Goal: Information Seeking & Learning: Learn about a topic

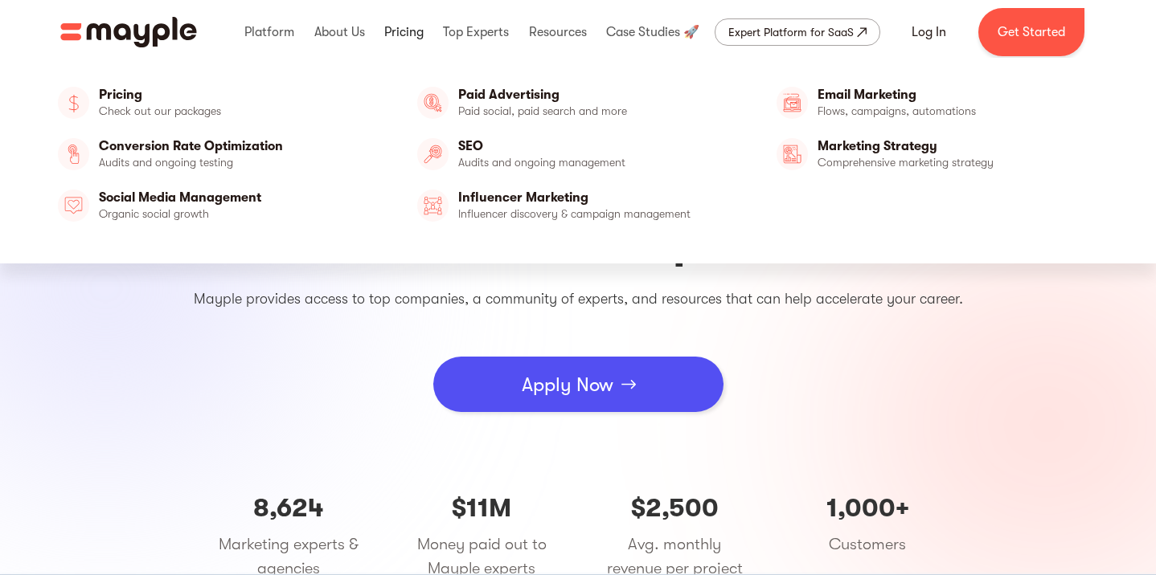
scroll to position [25, 2]
click at [399, 35] on link at bounding box center [403, 31] width 47 height 51
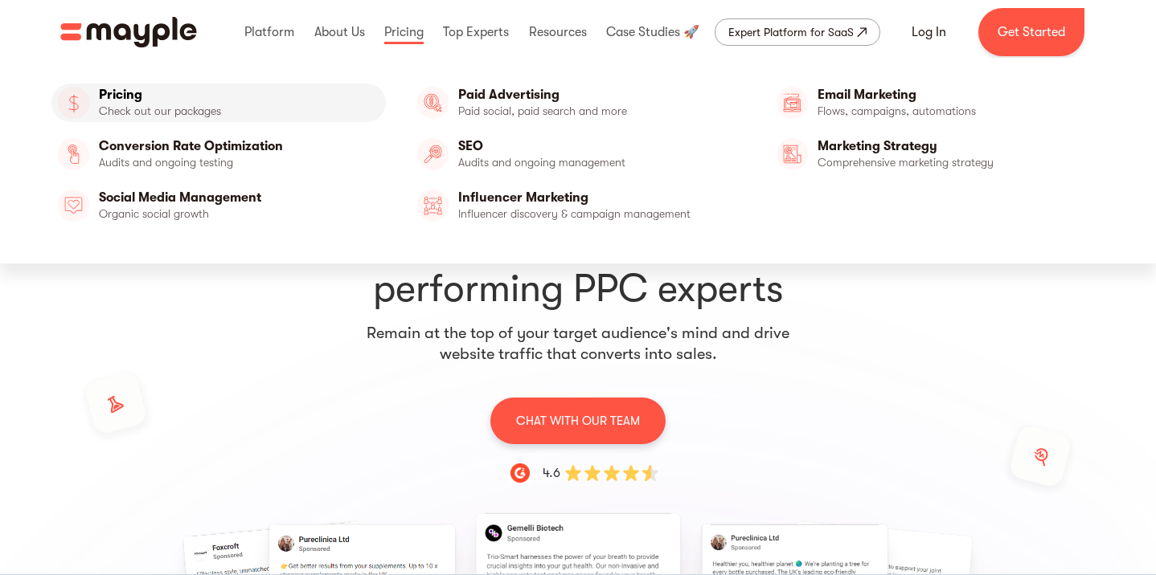
click at [117, 111] on link "Pricing" at bounding box center [218, 103] width 334 height 39
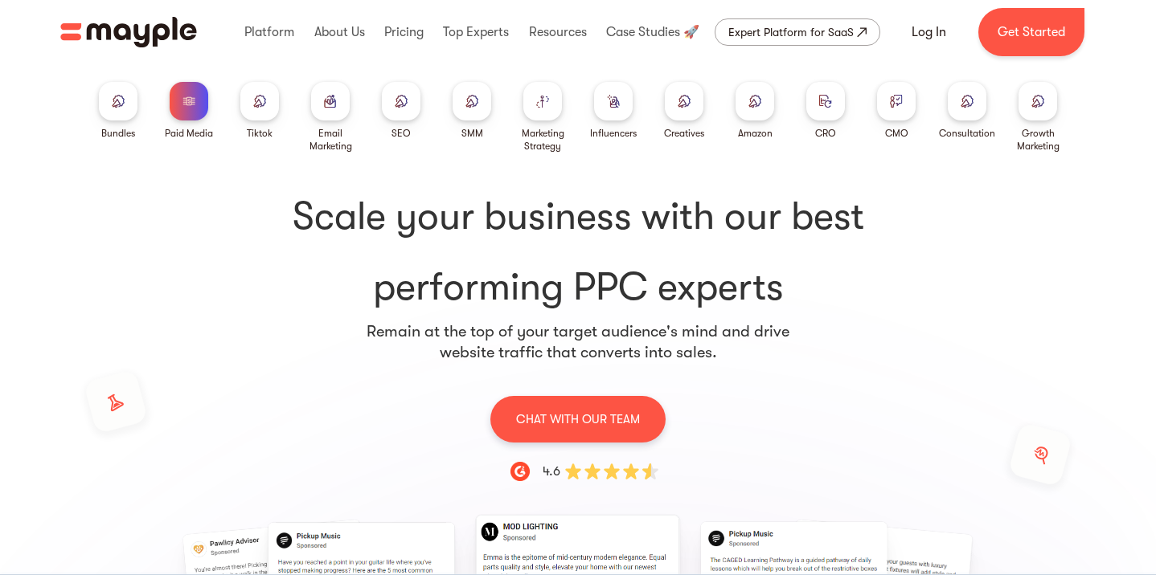
scroll to position [8, 0]
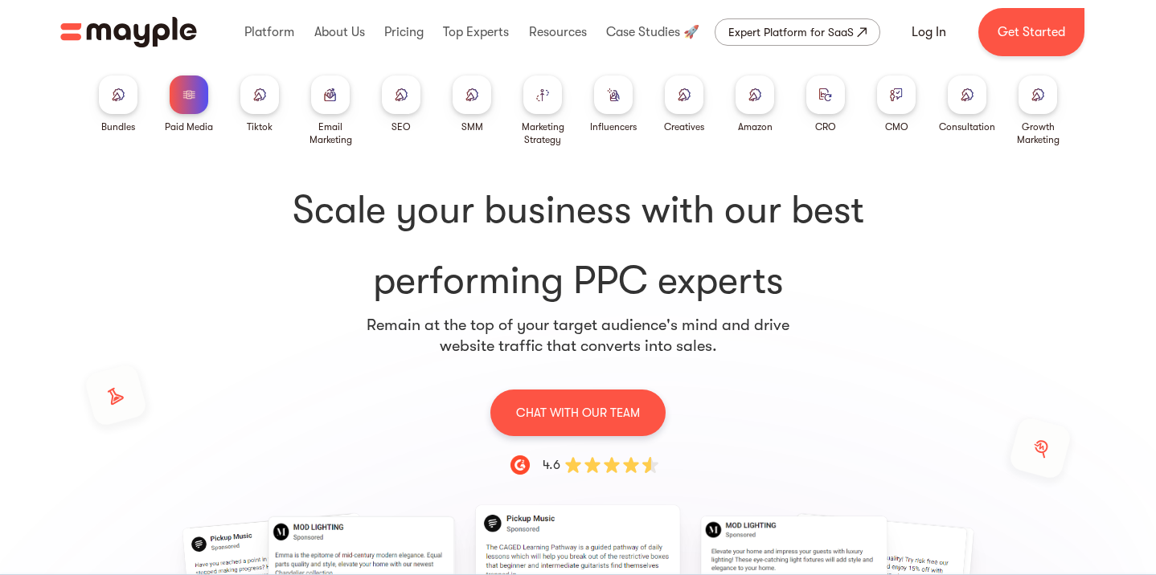
click at [888, 100] on div at bounding box center [896, 95] width 39 height 39
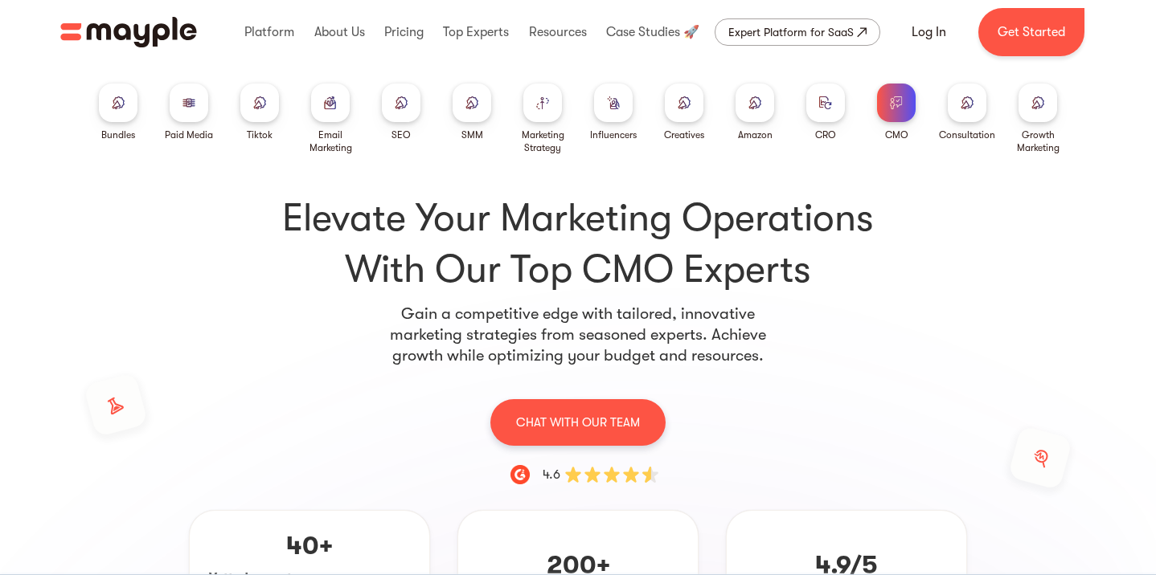
click at [1040, 102] on img at bounding box center [1037, 102] width 13 height 12
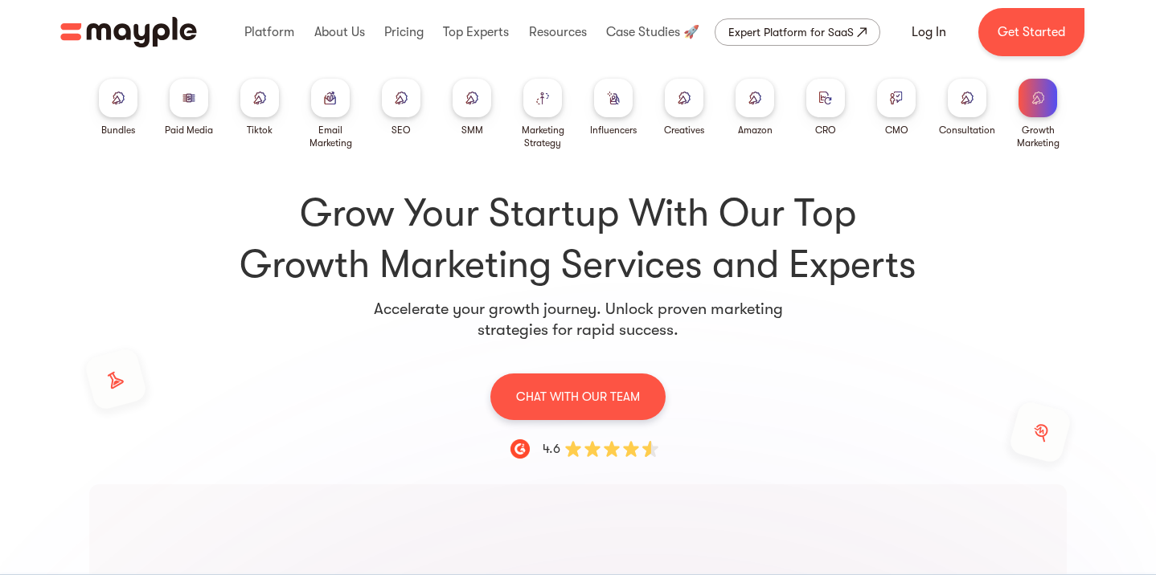
scroll to position [4, 2]
